Goal: Task Accomplishment & Management: Complete application form

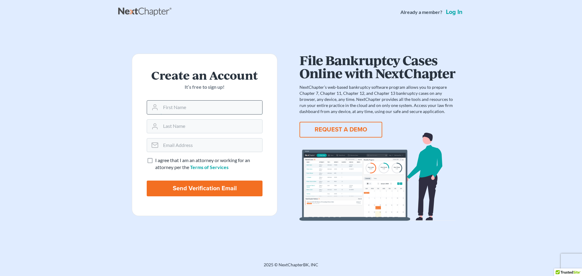
click at [191, 109] on input "text" at bounding box center [212, 107] width 102 height 13
type input "[PERSON_NAME]"
click at [198, 141] on input "email" at bounding box center [212, 145] width 102 height 13
type input "[EMAIL_ADDRESS][DOMAIN_NAME]"
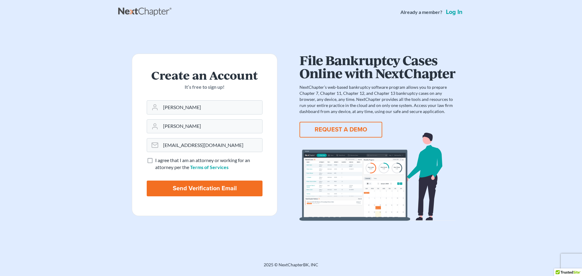
click at [156, 159] on span "I agree that I am an attorney or working for an attorney per the" at bounding box center [202, 163] width 95 height 13
click at [158, 159] on input "I agree that I am an attorney or working for an attorney per the Terms of Servi…" at bounding box center [160, 159] width 4 height 4
checkbox input "true"
click at [189, 193] on input "Send Verification Email" at bounding box center [205, 189] width 116 height 16
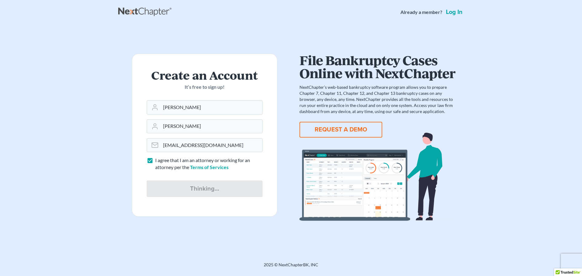
type input "Thinking..."
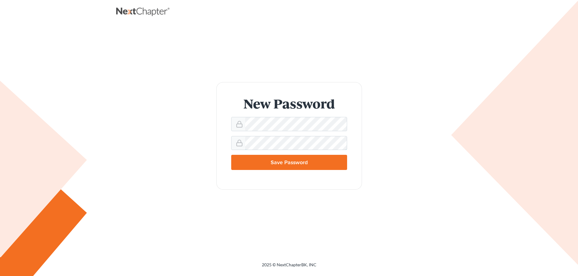
click at [231, 155] on input "Save Password" at bounding box center [289, 162] width 116 height 15
type input "Thinking..."
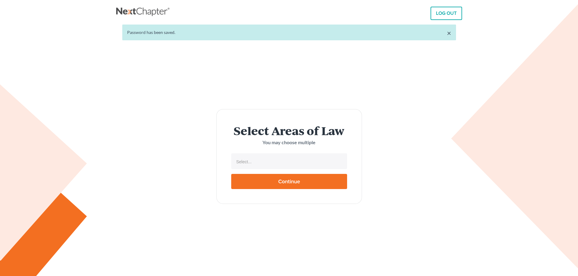
select select
click at [265, 167] on li "Select..." at bounding box center [288, 162] width 112 height 12
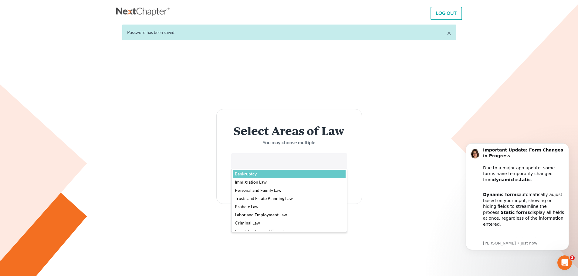
select select "4556"
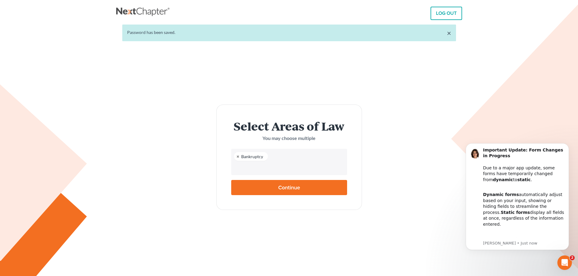
click at [300, 187] on form "Select Areas of Law You may choose multiple Bankruptcy Bankruptcy Immigration L…" at bounding box center [289, 158] width 146 height 106
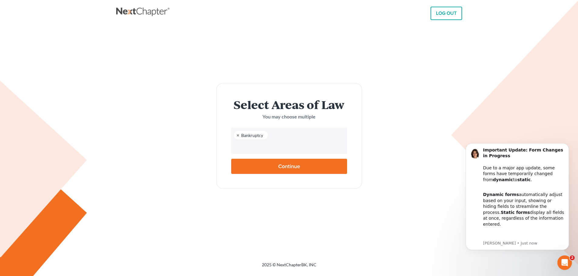
click at [296, 154] on form "Select Areas of Law You may choose multiple Bankruptcy Bankruptcy Immigration L…" at bounding box center [289, 136] width 146 height 106
click at [291, 144] on input "text" at bounding box center [288, 146] width 107 height 9
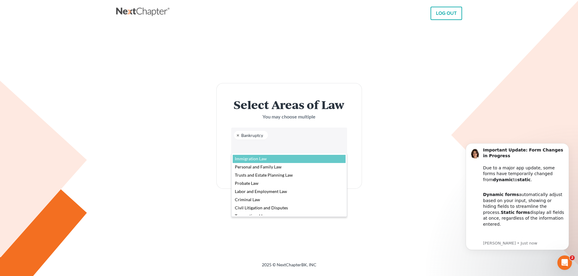
click at [375, 136] on body "LOG OUT × Password has been saved. Select Areas of Law You may choose multiple …" at bounding box center [289, 138] width 578 height 276
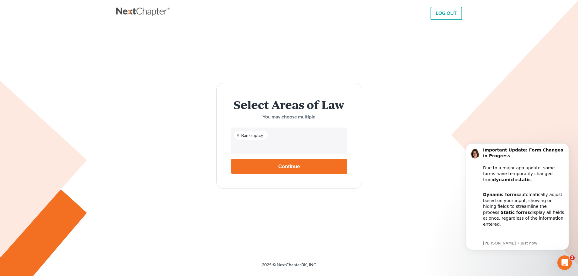
click at [301, 166] on input "Continue" at bounding box center [289, 166] width 116 height 15
type input "Thinking..."
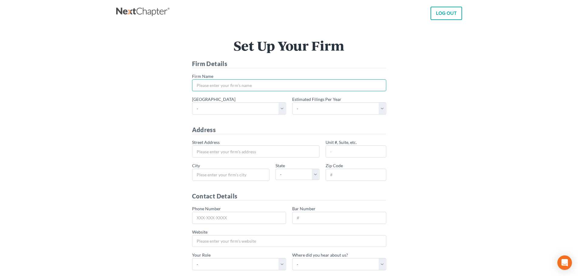
click at [240, 86] on input "* Firm Name" at bounding box center [289, 85] width 194 height 12
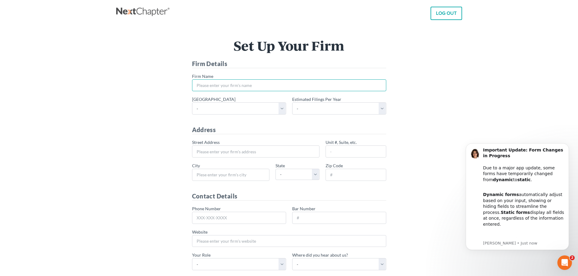
type input "Osborn, Reed & Burke, LLP"
type input "120 Allens Creek Road"
type input "Suite 150"
type input "Rochester"
select select "NY"
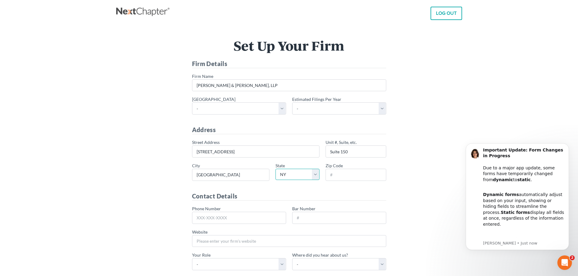
type input "14618"
type input "585-263-9566"
click at [257, 105] on select "- Alabama - Middle Alabama - Northern Alabama - Southern Alaska Arizona Arkansa…" at bounding box center [239, 109] width 94 height 12
select select "59"
click at [192, 103] on select "- Alabama - Middle Alabama - Northern Alabama - Southern Alaska Arizona Arkansa…" at bounding box center [239, 109] width 94 height 12
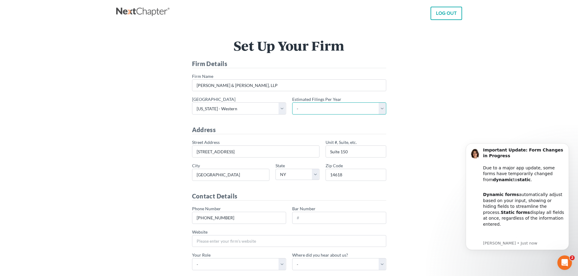
click at [325, 110] on select "- 1-10 11-50 50+" at bounding box center [339, 109] width 94 height 12
select select "1"
click at [292, 103] on select "- 1-10 11-50 50+" at bounding box center [339, 109] width 94 height 12
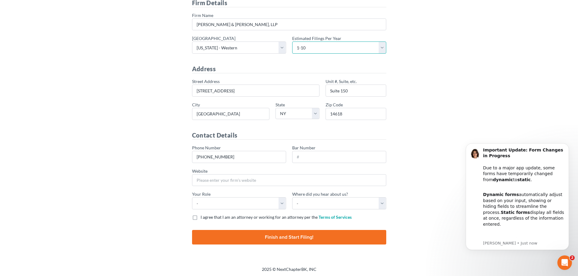
scroll to position [62, 0]
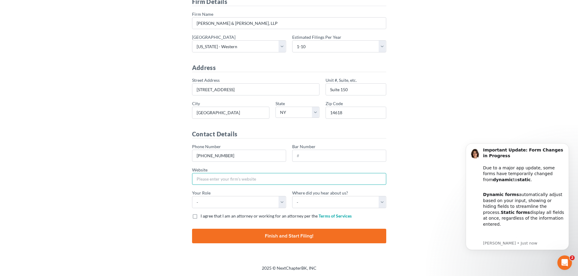
click at [251, 178] on input "Website" at bounding box center [289, 179] width 194 height 12
click at [281, 202] on select "- Attorney Paralegal Assistant" at bounding box center [239, 202] width 94 height 12
select select "paralegal"
click at [192, 196] on select "- Attorney Paralegal Assistant" at bounding box center [239, 202] width 94 height 12
click at [357, 201] on select "- Bar association Capterra Clio Email Facebook Google Word of mouth Other" at bounding box center [339, 202] width 94 height 12
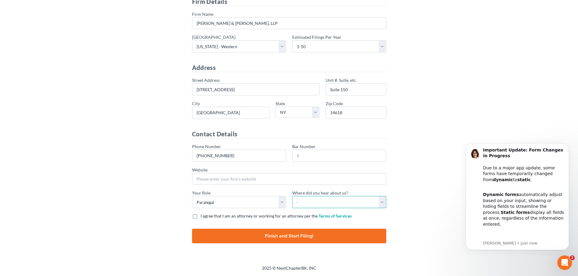
select select "Google"
click at [292, 196] on select "- Bar association Capterra Clio Email Facebook Google Word of mouth Other" at bounding box center [339, 202] width 94 height 12
click at [200, 217] on label "I agree that I am an attorney or working for an attorney per the Terms of Servi…" at bounding box center [275, 216] width 151 height 6
click at [203, 217] on input "I agree that I am an attorney or working for an attorney per the Terms of Servi…" at bounding box center [205, 215] width 4 height 4
checkbox input "true"
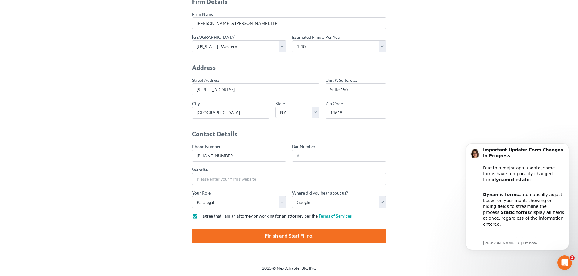
click at [266, 242] on input "Finish and Start Filing!" at bounding box center [289, 236] width 194 height 15
type input "Thinking..."
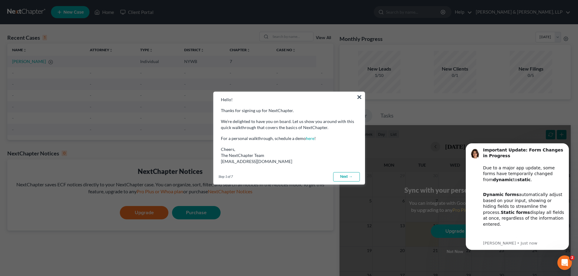
click at [342, 177] on link "Next →" at bounding box center [346, 177] width 27 height 10
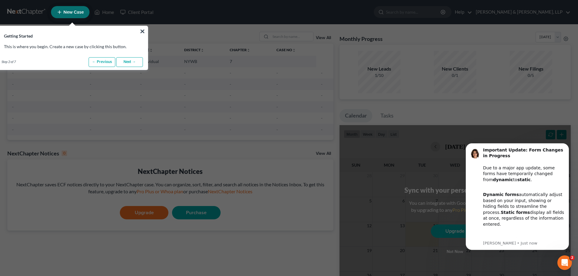
click at [125, 60] on link "Next →" at bounding box center [129, 62] width 27 height 10
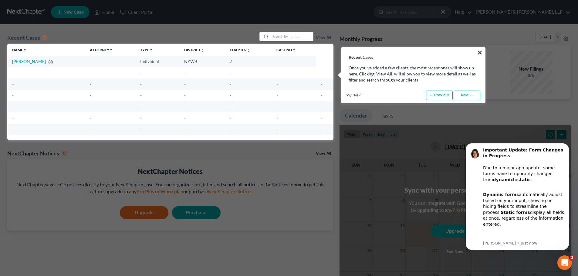
drag, startPoint x: 121, startPoint y: 64, endPoint x: 158, endPoint y: 62, distance: 37.3
click at [135, 62] on td "Individual" at bounding box center [157, 61] width 44 height 11
click at [465, 96] on link "Next →" at bounding box center [466, 96] width 27 height 10
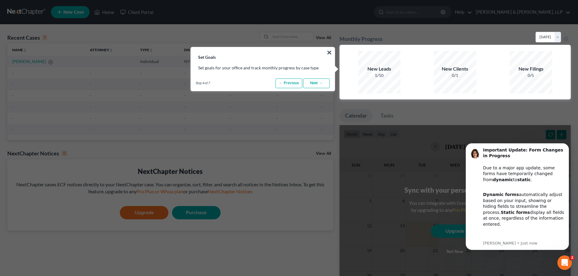
click at [315, 84] on link "Next →" at bounding box center [316, 84] width 27 height 10
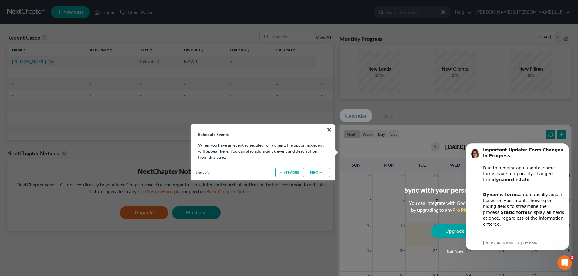
click at [311, 171] on link "Next →" at bounding box center [316, 173] width 27 height 10
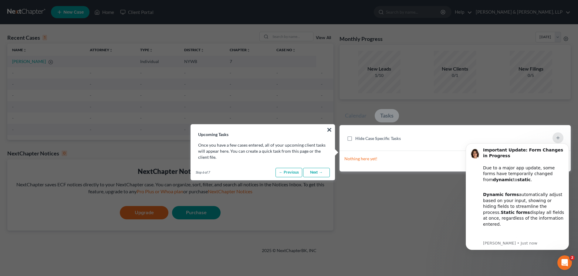
click at [311, 171] on link "Next →" at bounding box center [316, 173] width 27 height 10
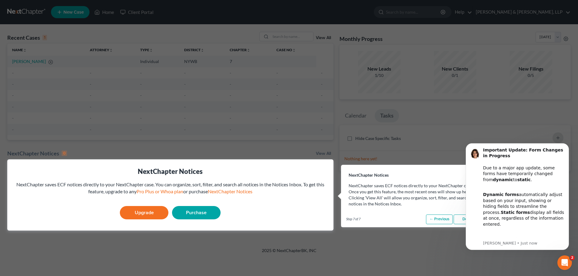
click at [568, 144] on icon "Dismiss notification" at bounding box center [567, 145] width 3 height 3
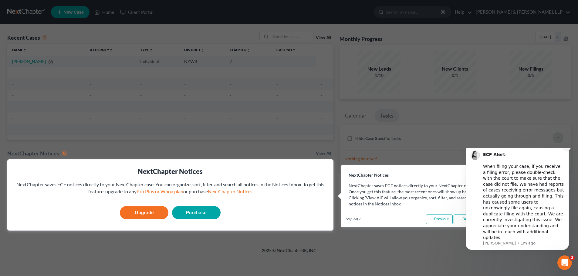
click at [568, 148] on icon "Dismiss notification" at bounding box center [566, 146] width 3 height 3
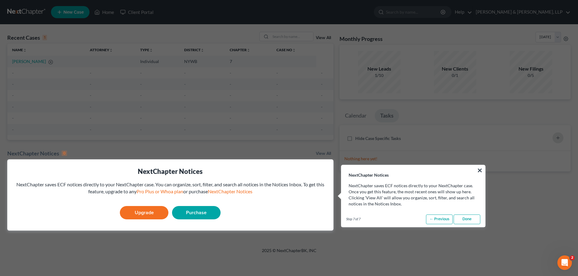
click at [460, 218] on link "Done" at bounding box center [466, 220] width 27 height 10
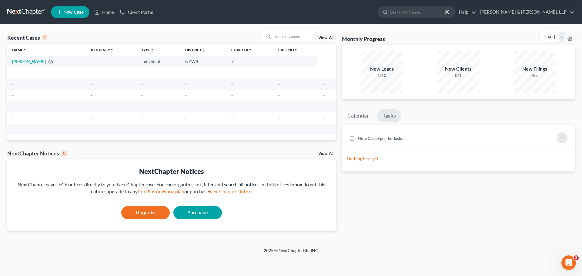
click at [76, 12] on span "New Case" at bounding box center [73, 12] width 20 height 5
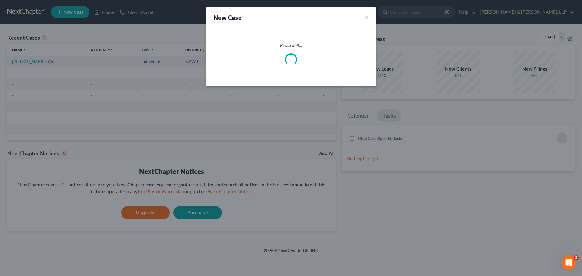
select select "56"
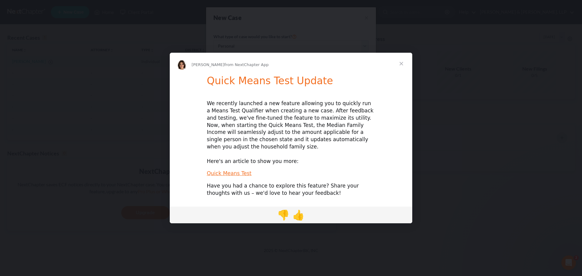
click at [403, 66] on span "Close" at bounding box center [402, 64] width 22 height 22
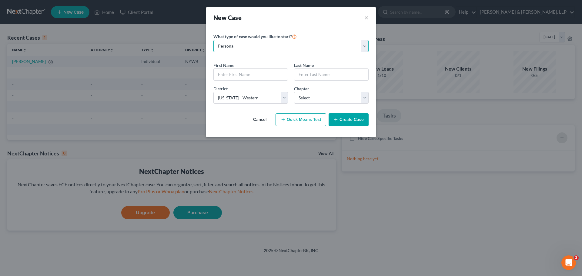
click at [277, 48] on select "Personal Business" at bounding box center [291, 46] width 155 height 12
click at [214, 40] on select "Personal Business" at bounding box center [291, 46] width 155 height 12
drag, startPoint x: 254, startPoint y: 48, endPoint x: 254, endPoint y: 52, distance: 3.5
click at [254, 48] on select "Personal Business" at bounding box center [291, 46] width 155 height 12
select select "0"
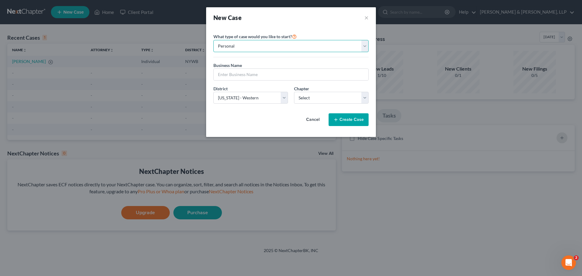
click at [214, 40] on select "Personal Business" at bounding box center [291, 46] width 155 height 12
click at [267, 79] on input "text" at bounding box center [251, 75] width 74 height 12
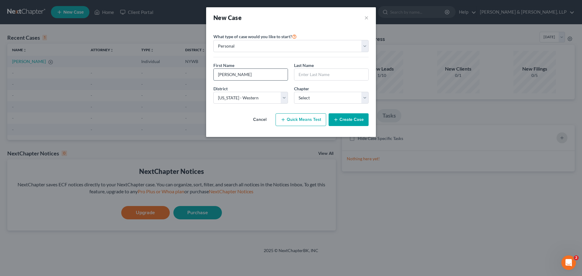
type input "Cindy"
type input "Newcomb"
click at [312, 96] on select "Select 7 11 12 13" at bounding box center [331, 98] width 75 height 12
select select "3"
click at [294, 92] on select "Select 7 11 12 13" at bounding box center [331, 98] width 75 height 12
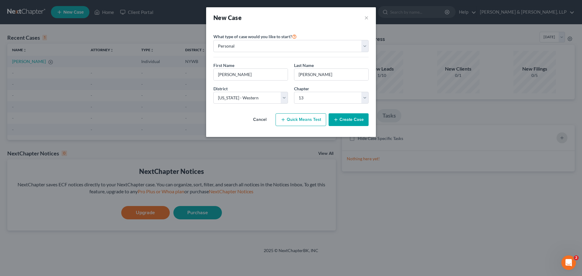
click at [338, 122] on icon "button" at bounding box center [336, 119] width 5 height 5
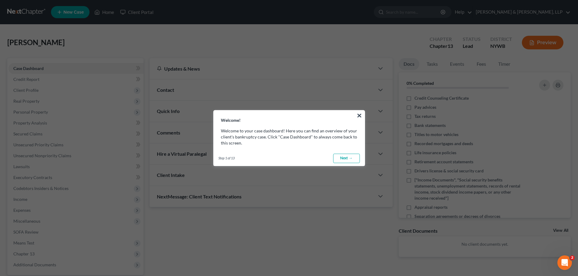
click at [350, 158] on link "Next →" at bounding box center [346, 159] width 27 height 10
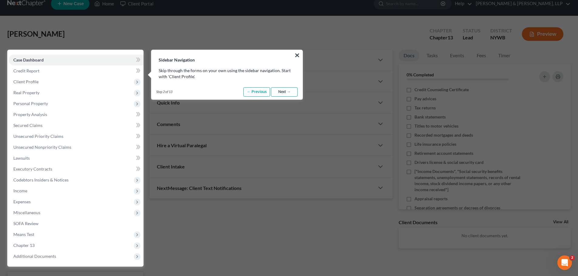
scroll to position [28, 0]
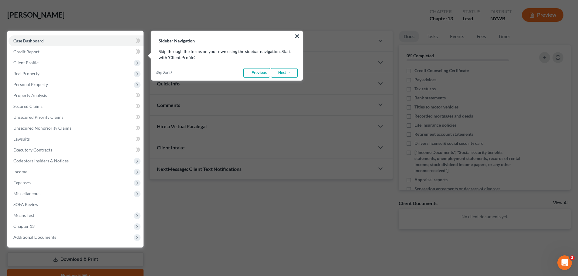
click at [278, 73] on link "Next →" at bounding box center [284, 73] width 27 height 10
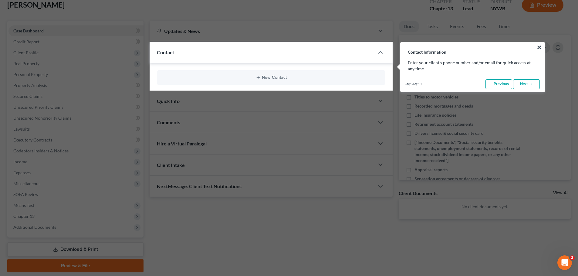
scroll to position [49, 0]
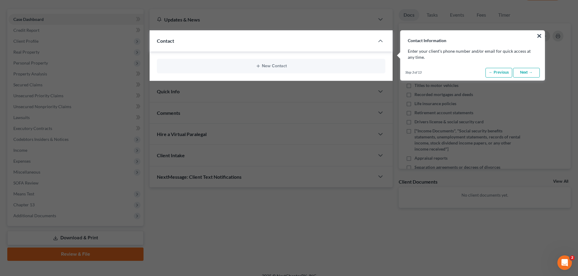
click at [534, 75] on link "Next →" at bounding box center [526, 73] width 27 height 10
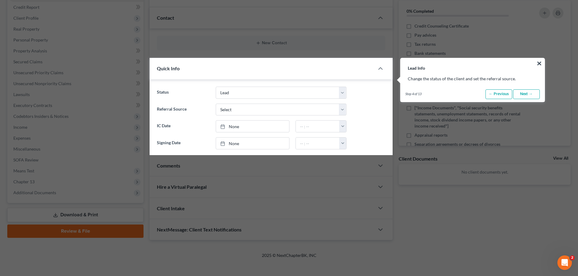
scroll to position [100, 0]
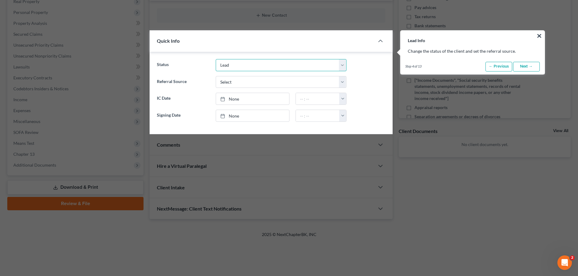
click at [310, 63] on select "Discharged Discharged & Reported Discharge Litigation Dismissal Notice Dismisse…" at bounding box center [281, 65] width 131 height 12
click at [323, 69] on select "Discharged Discharged & Reported Discharge Litigation Dismissal Notice Dismisse…" at bounding box center [281, 65] width 131 height 12
select select "9"
click at [216, 59] on select "Discharged Discharged & Reported Discharge Litigation Dismissal Notice Dismisse…" at bounding box center [281, 65] width 131 height 12
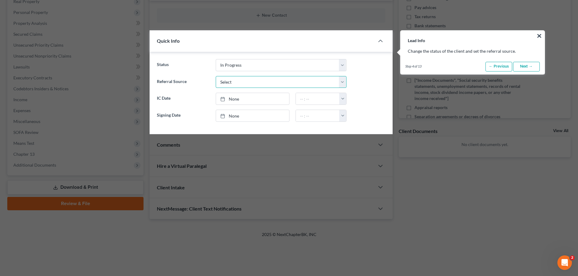
click at [224, 81] on select "Select Word Of Mouth Previous Clients Direct Mail Website Google Search Modern …" at bounding box center [281, 82] width 131 height 12
select select "0"
click at [216, 76] on select "Select Word Of Mouth Previous Clients Direct Mail Website Google Search Modern …" at bounding box center [281, 82] width 131 height 12
click at [526, 66] on link "Next →" at bounding box center [526, 67] width 27 height 10
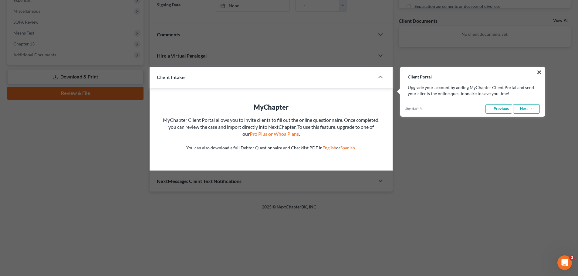
scroll to position [246, 0]
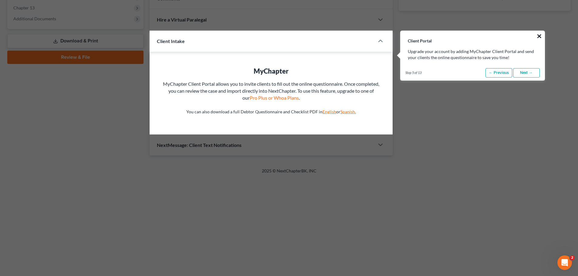
click at [540, 35] on button "×" at bounding box center [539, 36] width 6 height 10
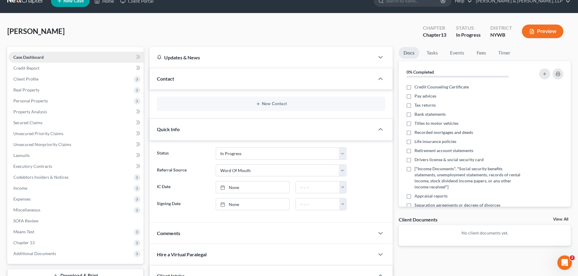
scroll to position [0, 0]
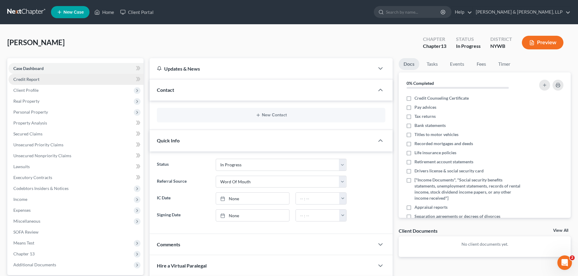
click at [68, 80] on link "Credit Report" at bounding box center [75, 79] width 135 height 11
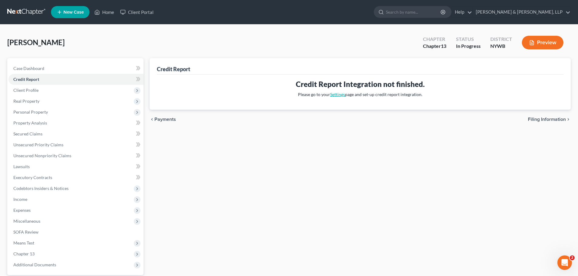
click at [339, 92] on link "Settings" at bounding box center [337, 94] width 15 height 5
select select "35"
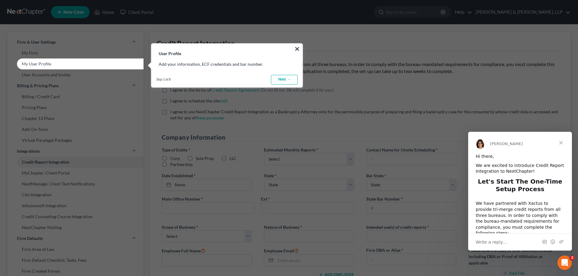
click at [284, 82] on link "Next →" at bounding box center [284, 80] width 27 height 10
click at [277, 82] on link "Next →" at bounding box center [284, 80] width 27 height 10
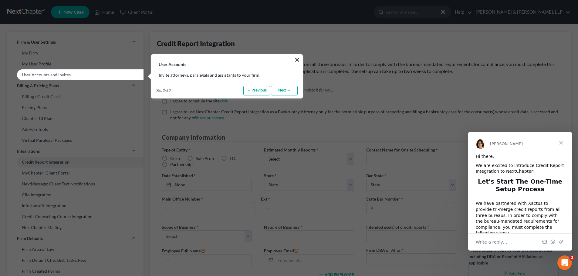
click at [285, 92] on link "Next →" at bounding box center [284, 91] width 27 height 10
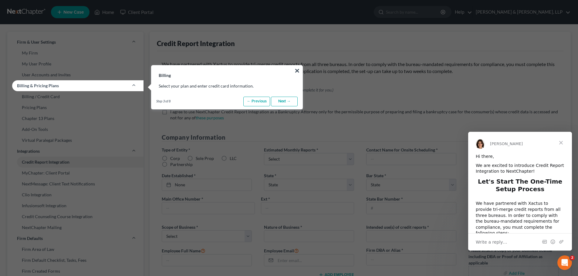
click at [284, 99] on link "Next →" at bounding box center [284, 102] width 27 height 10
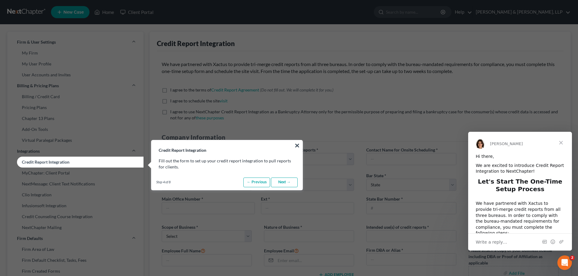
click at [287, 183] on link "Next →" at bounding box center [284, 183] width 27 height 10
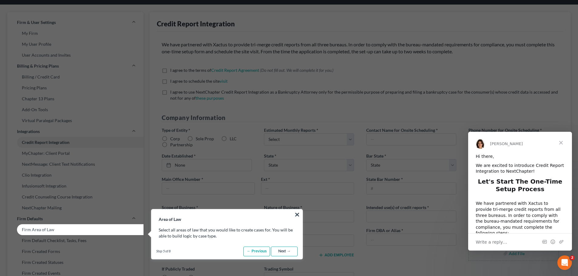
scroll to position [30, 0]
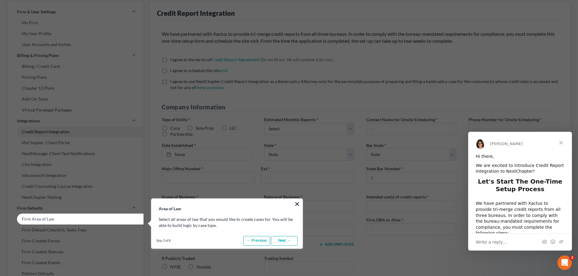
click at [284, 242] on link "Next →" at bounding box center [284, 241] width 27 height 10
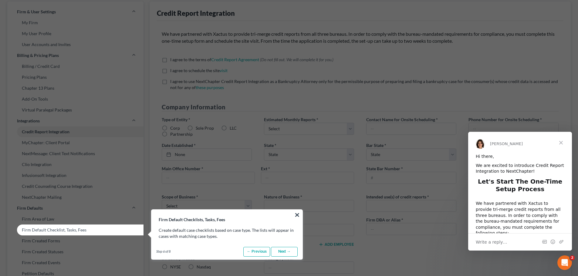
click at [280, 249] on link "Next →" at bounding box center [284, 252] width 27 height 10
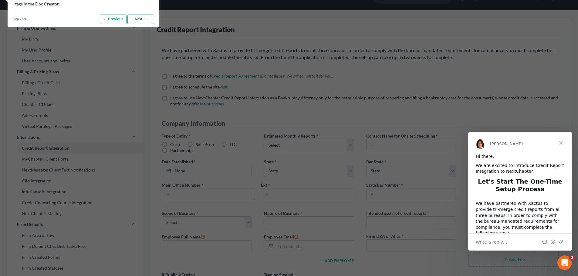
scroll to position [0, 0]
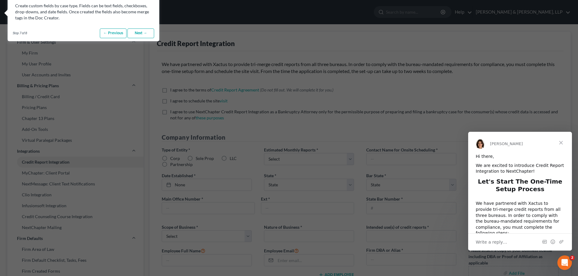
click at [145, 31] on link "Next →" at bounding box center [140, 34] width 27 height 10
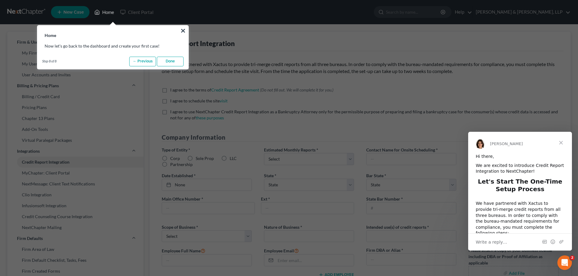
click at [163, 61] on link "Done" at bounding box center [170, 62] width 27 height 10
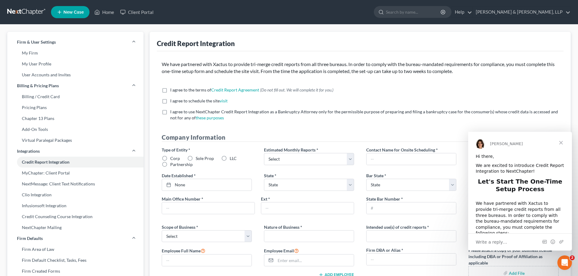
click at [559, 143] on span "Close" at bounding box center [561, 143] width 22 height 22
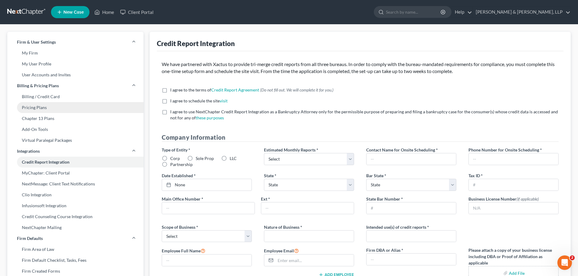
click at [37, 107] on link "Pricing Plans" at bounding box center [75, 107] width 136 height 11
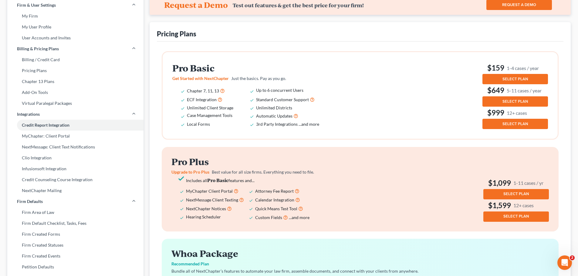
scroll to position [1, 0]
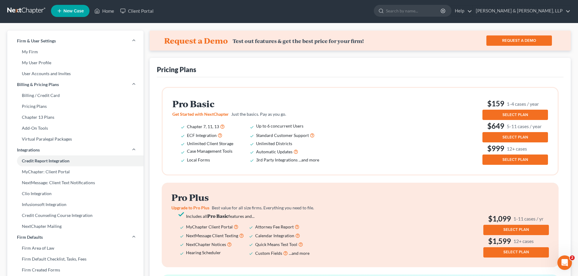
click at [526, 113] on span "SELECT PLAN" at bounding box center [514, 115] width 25 height 5
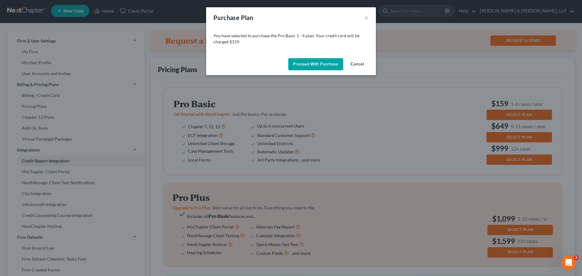
click at [328, 64] on button "Proceed with Purchase" at bounding box center [315, 64] width 55 height 12
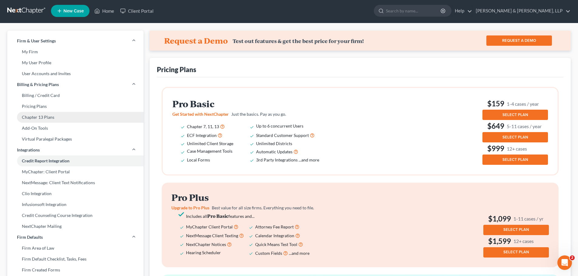
click at [29, 115] on link "Chapter 13 Plans" at bounding box center [75, 117] width 136 height 11
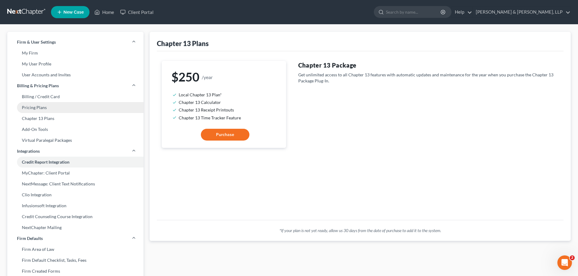
click at [53, 107] on link "Pricing Plans" at bounding box center [75, 107] width 136 height 11
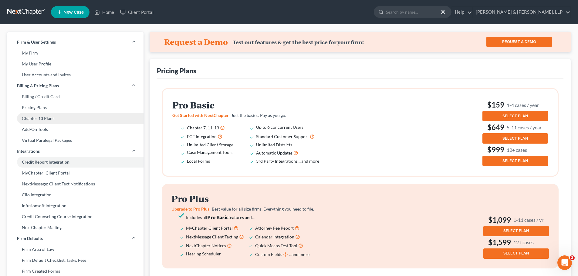
click at [48, 119] on link "Chapter 13 Plans" at bounding box center [75, 118] width 136 height 11
